Goal: Information Seeking & Learning: Learn about a topic

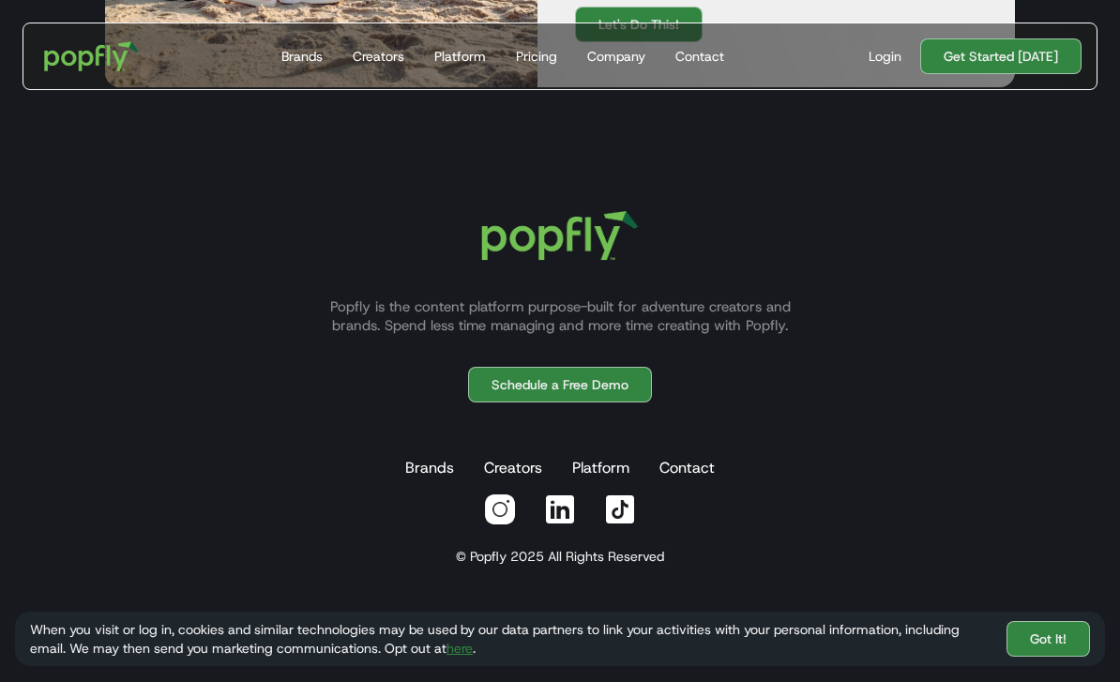
scroll to position [5916, 0]
click at [423, 487] on link "Brands" at bounding box center [430, 468] width 56 height 38
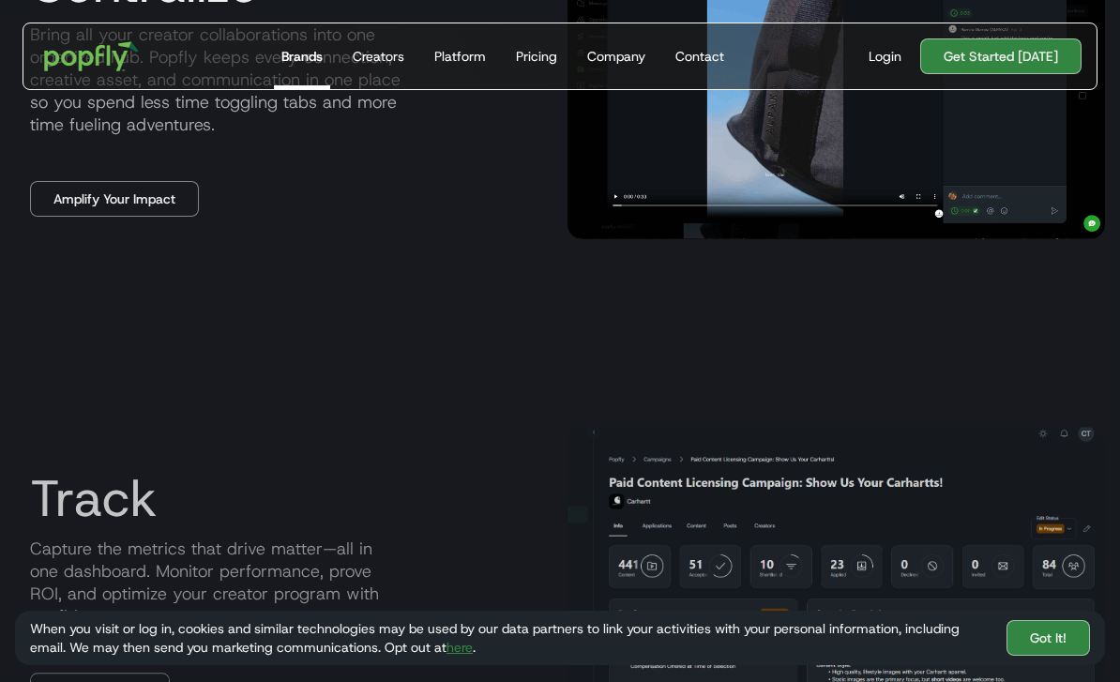
scroll to position [2035, 0]
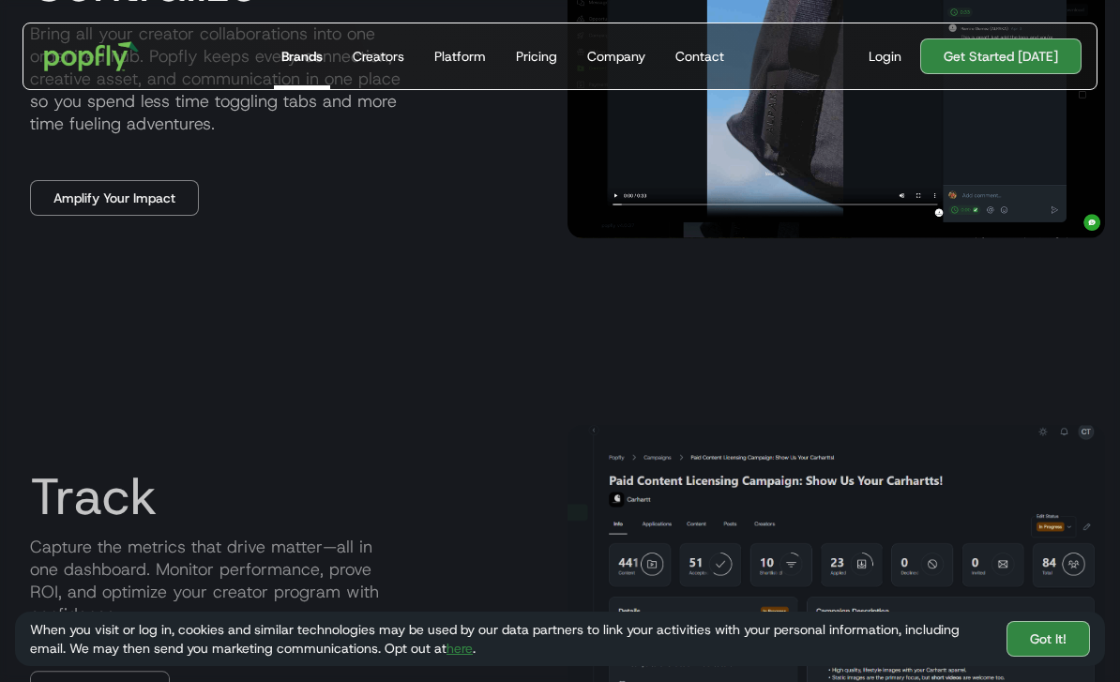
click at [402, 49] on div "Creators" at bounding box center [379, 56] width 52 height 19
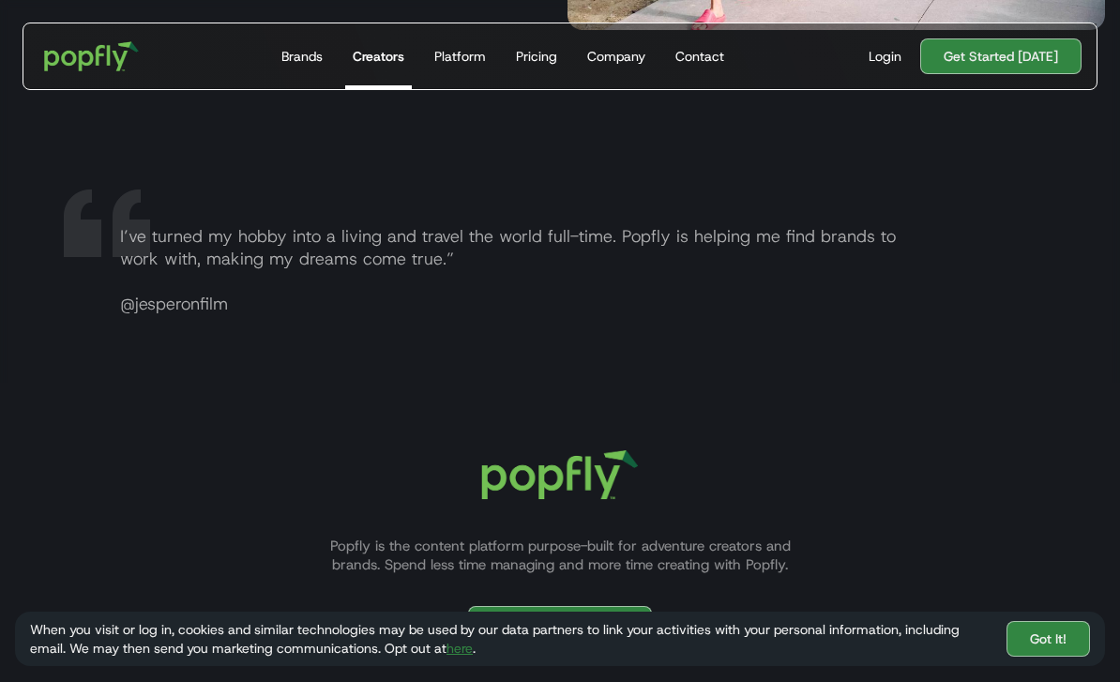
scroll to position [3401, 0]
click at [462, 72] on link "Platform" at bounding box center [460, 56] width 67 height 66
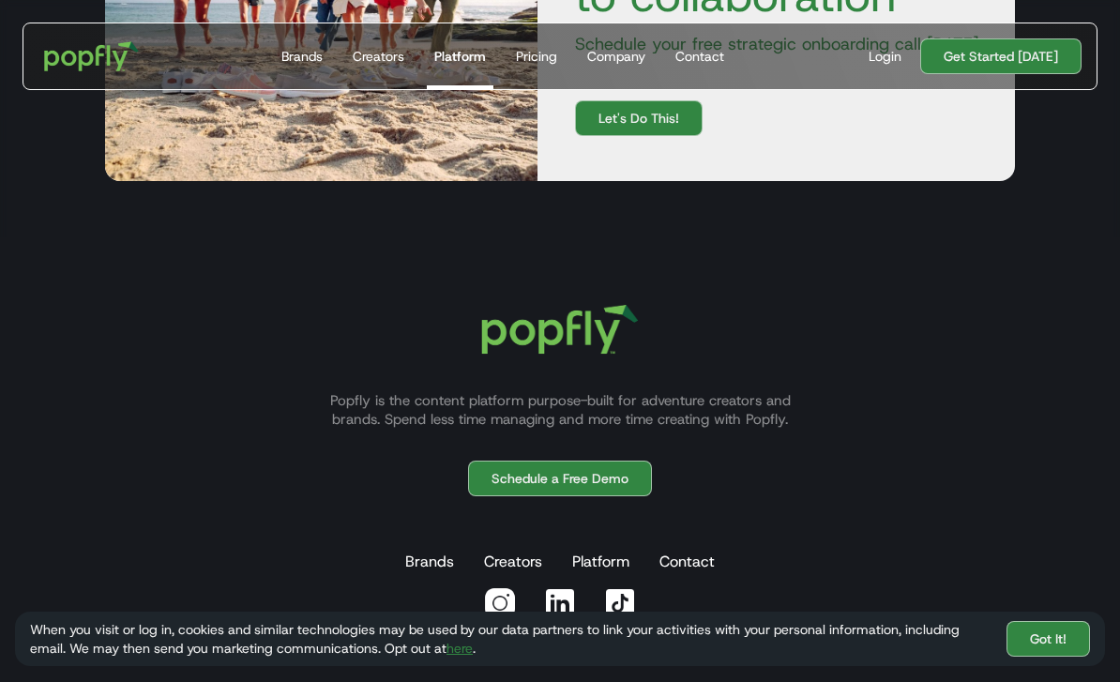
scroll to position [3538, 0]
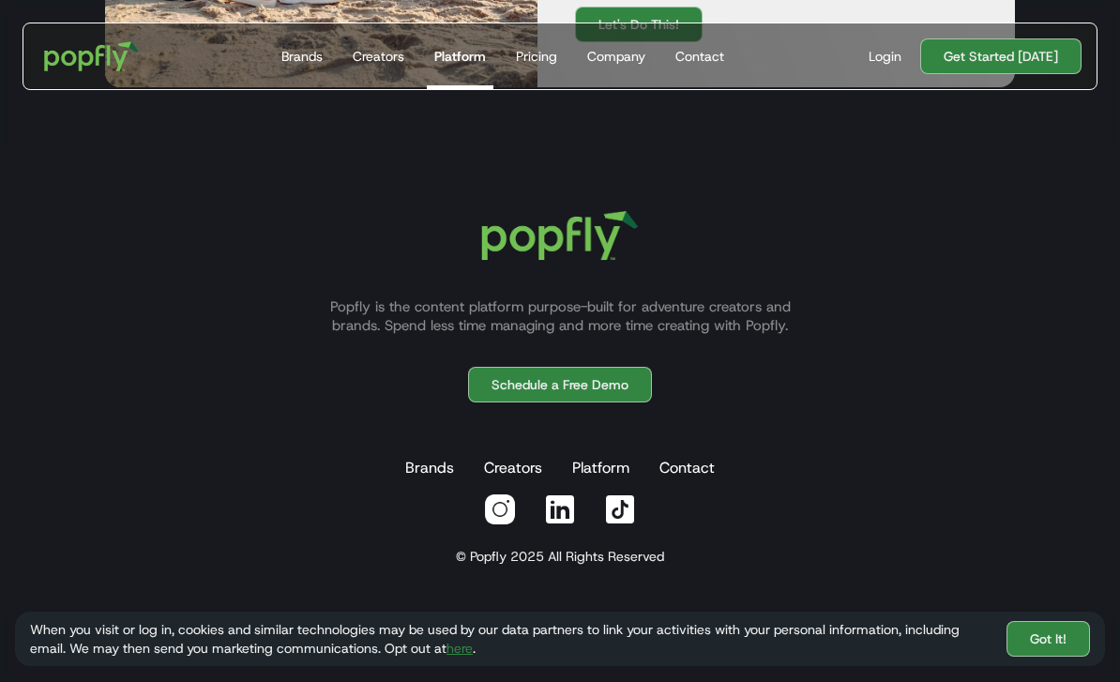
click at [545, 54] on div "Pricing" at bounding box center [536, 56] width 41 height 19
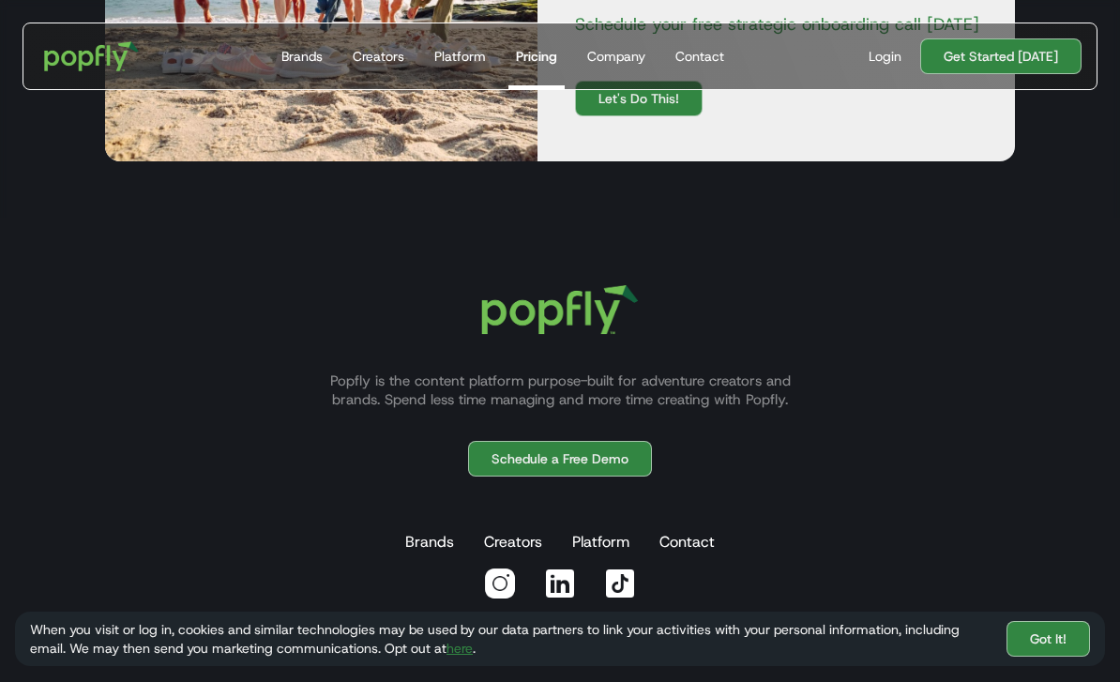
scroll to position [1318, 0]
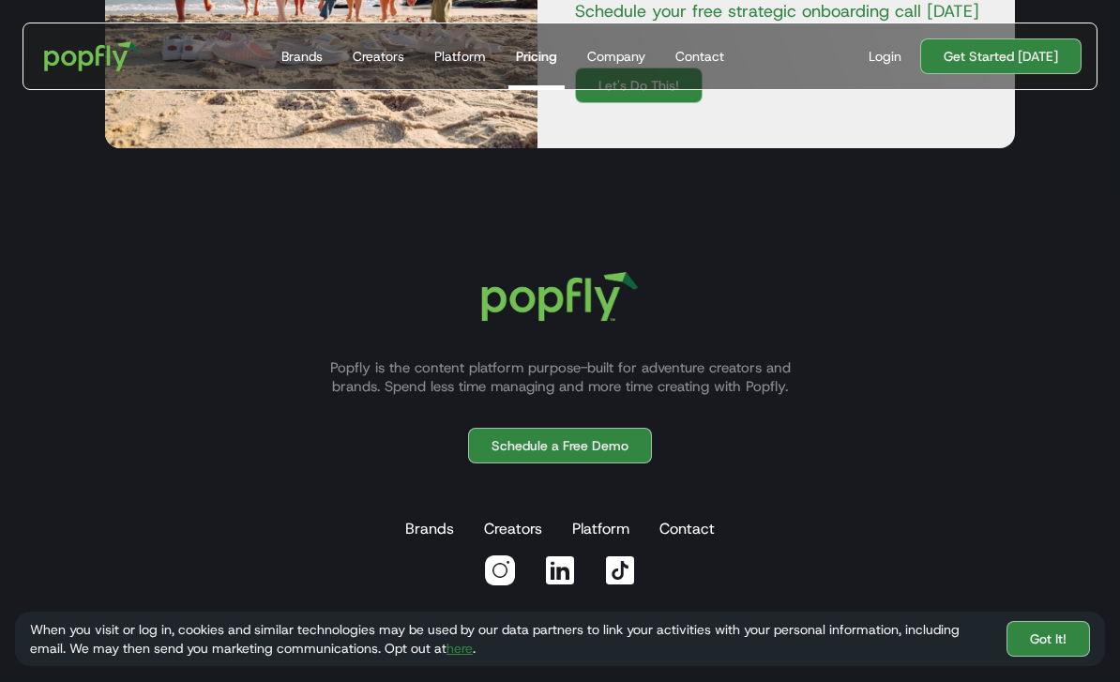
click at [630, 579] on img at bounding box center [620, 570] width 34 height 34
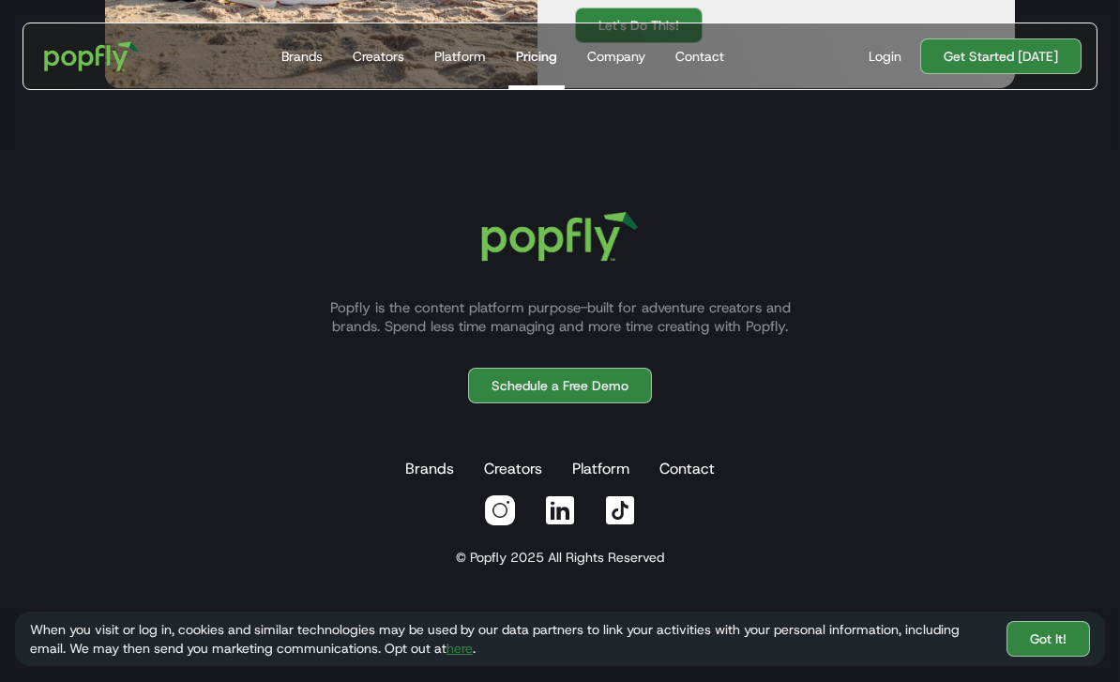
click at [497, 514] on img at bounding box center [500, 510] width 34 height 34
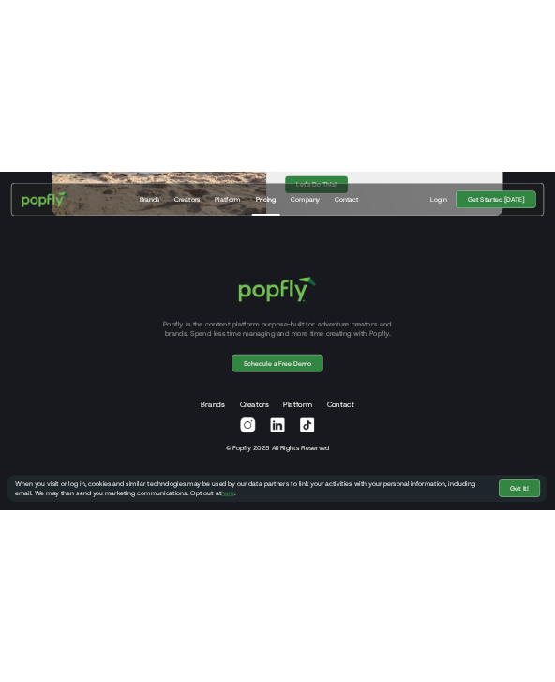
scroll to position [2620, 0]
